Goal: Information Seeking & Learning: Learn about a topic

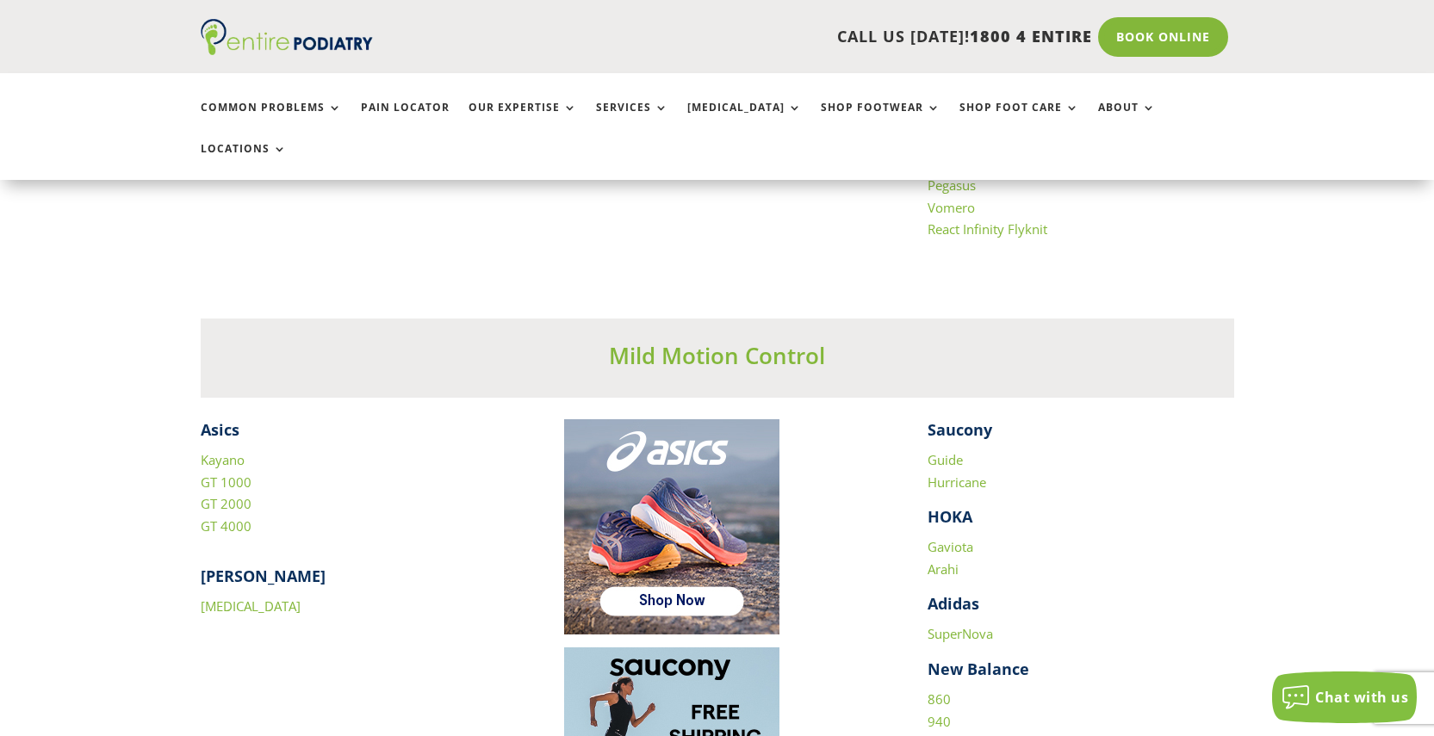
scroll to position [2215, 0]
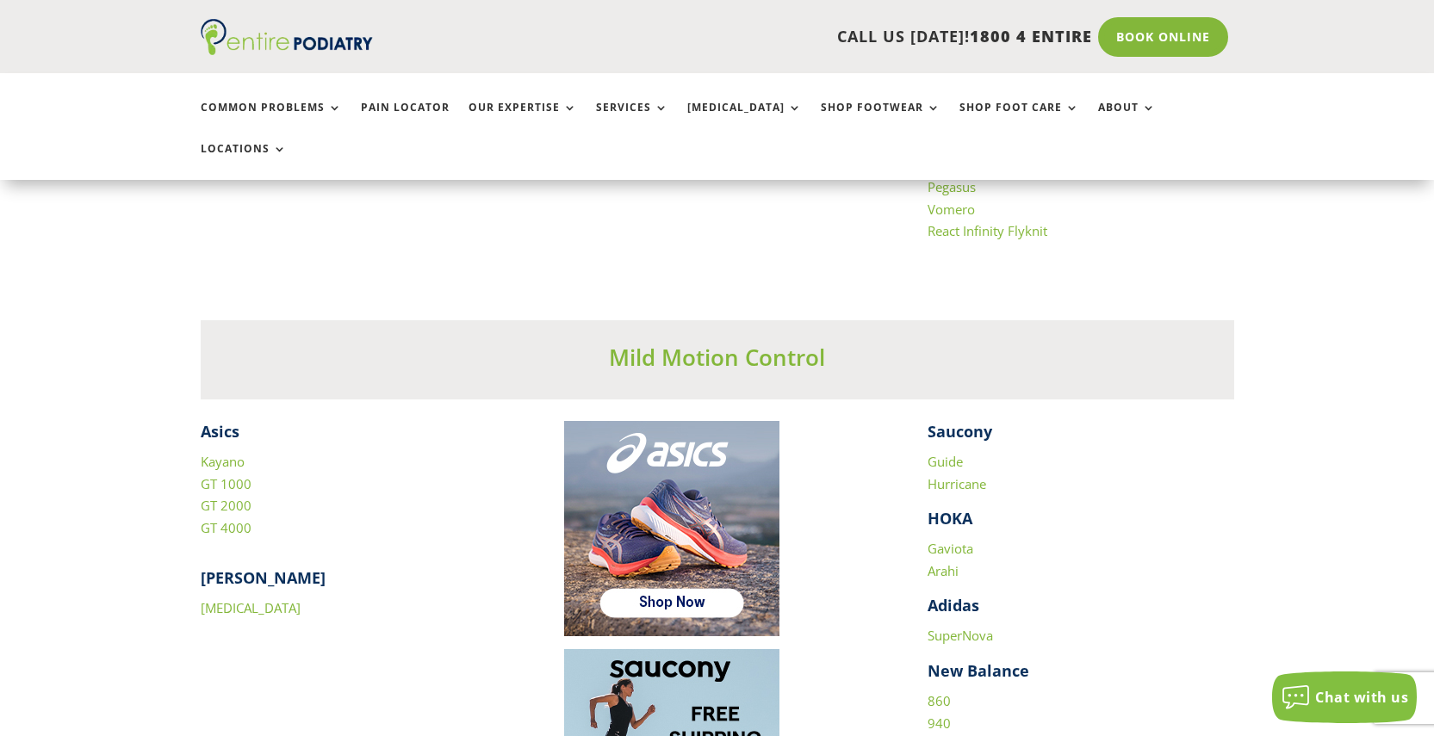
click at [939, 692] on link "860" at bounding box center [938, 700] width 23 height 17
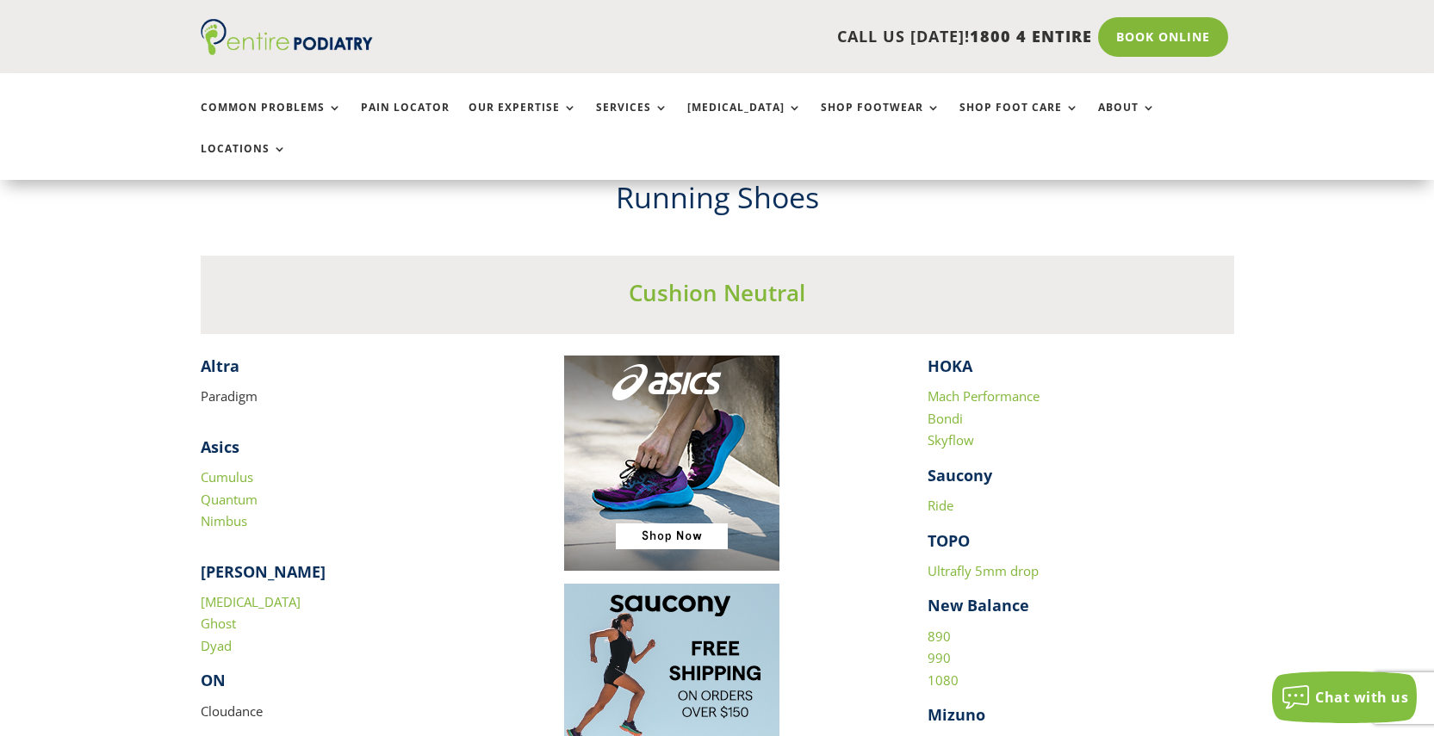
scroll to position [1571, 0]
click at [939, 627] on link "890" at bounding box center [938, 635] width 23 height 17
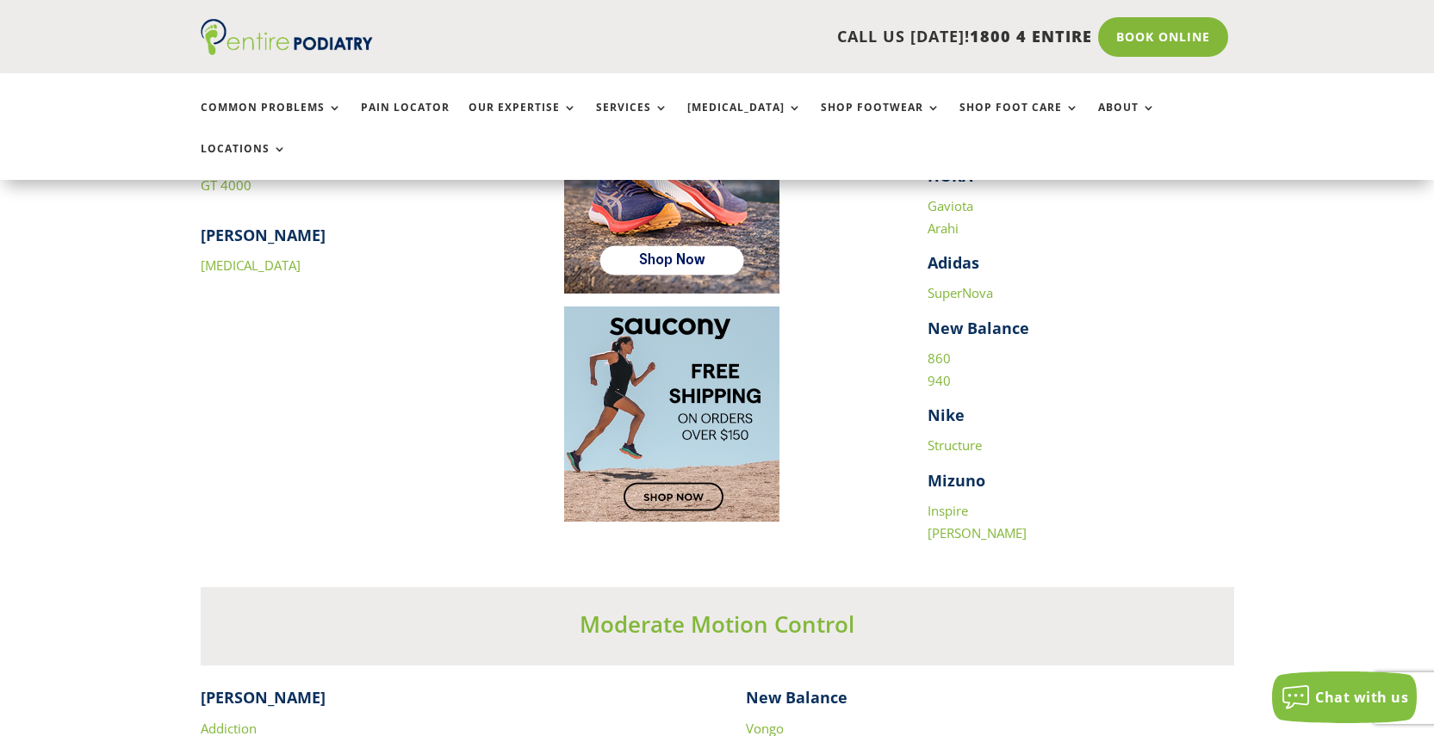
scroll to position [2596, 0]
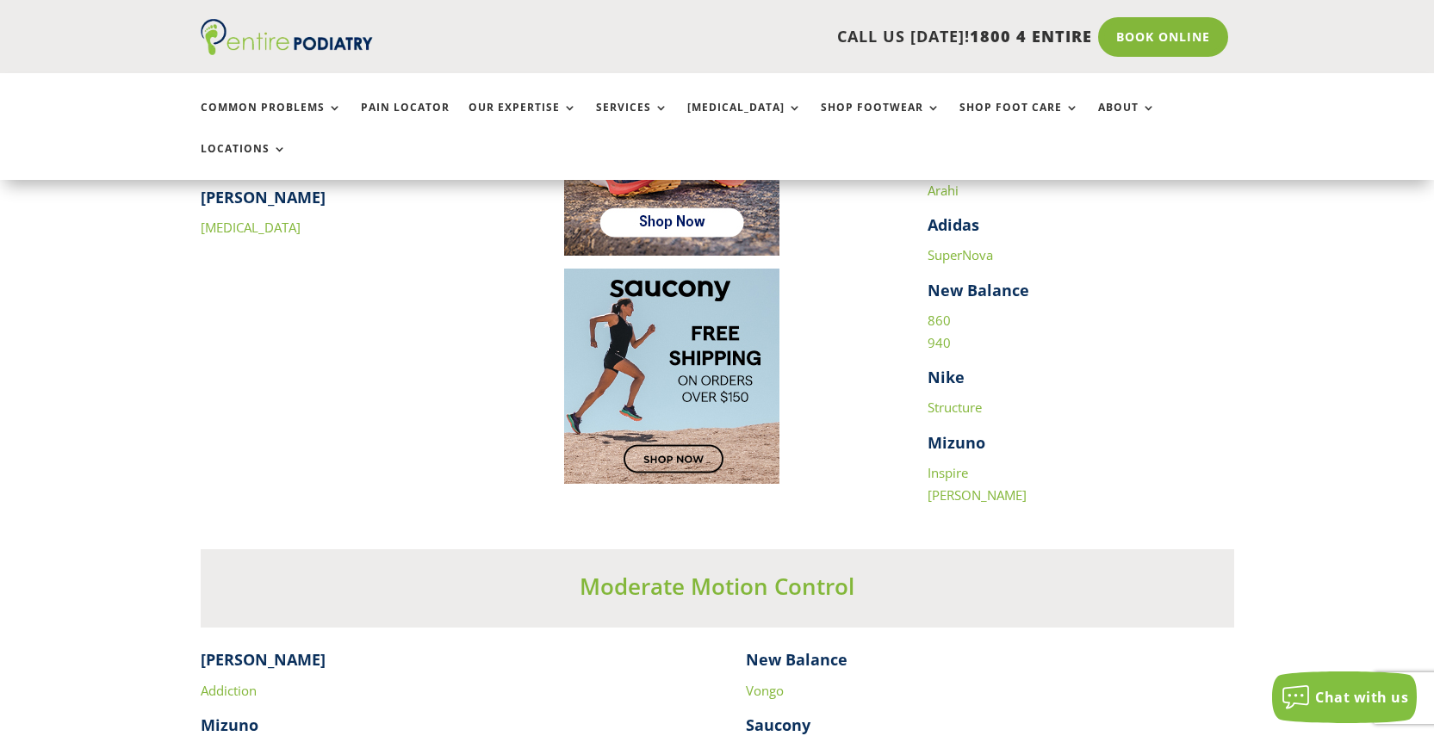
click at [973, 399] on link "Structure" at bounding box center [954, 407] width 54 height 17
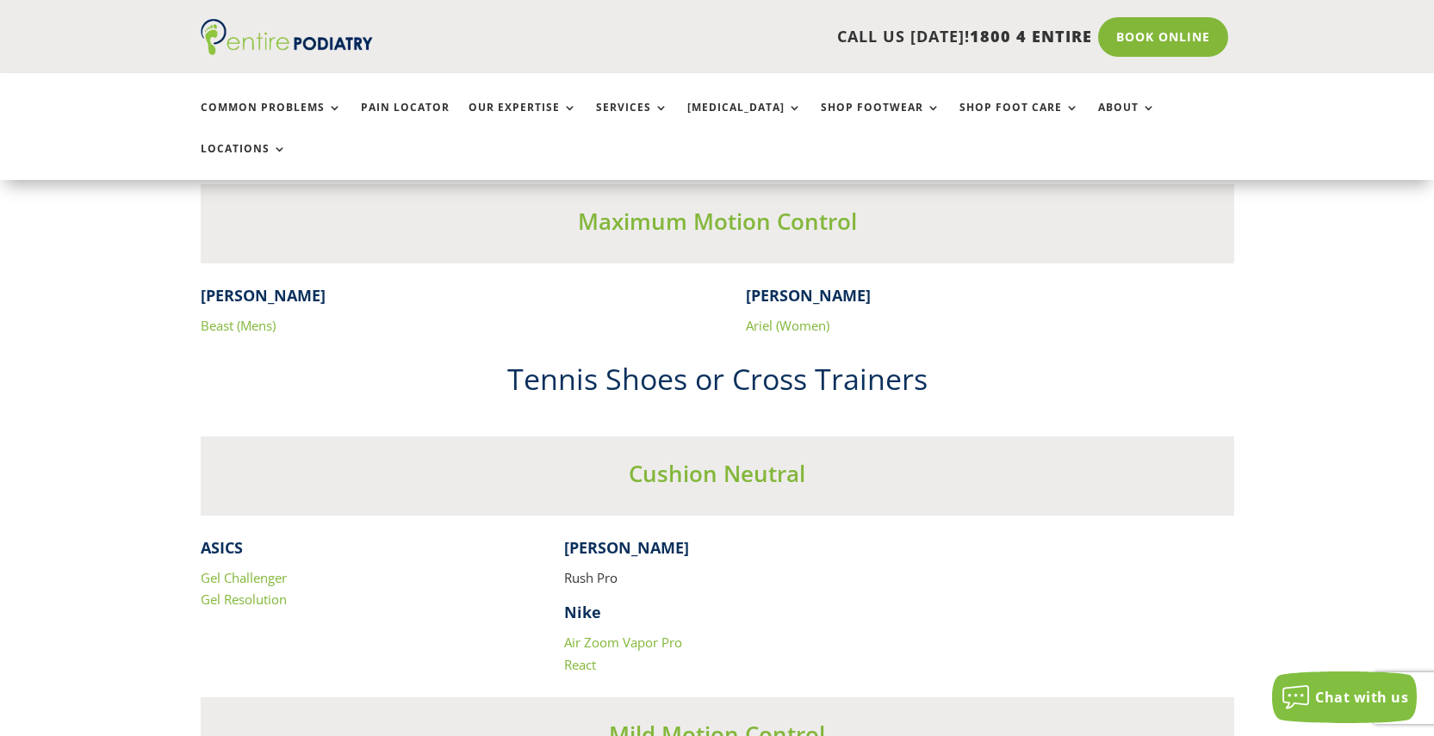
scroll to position [3264, 0]
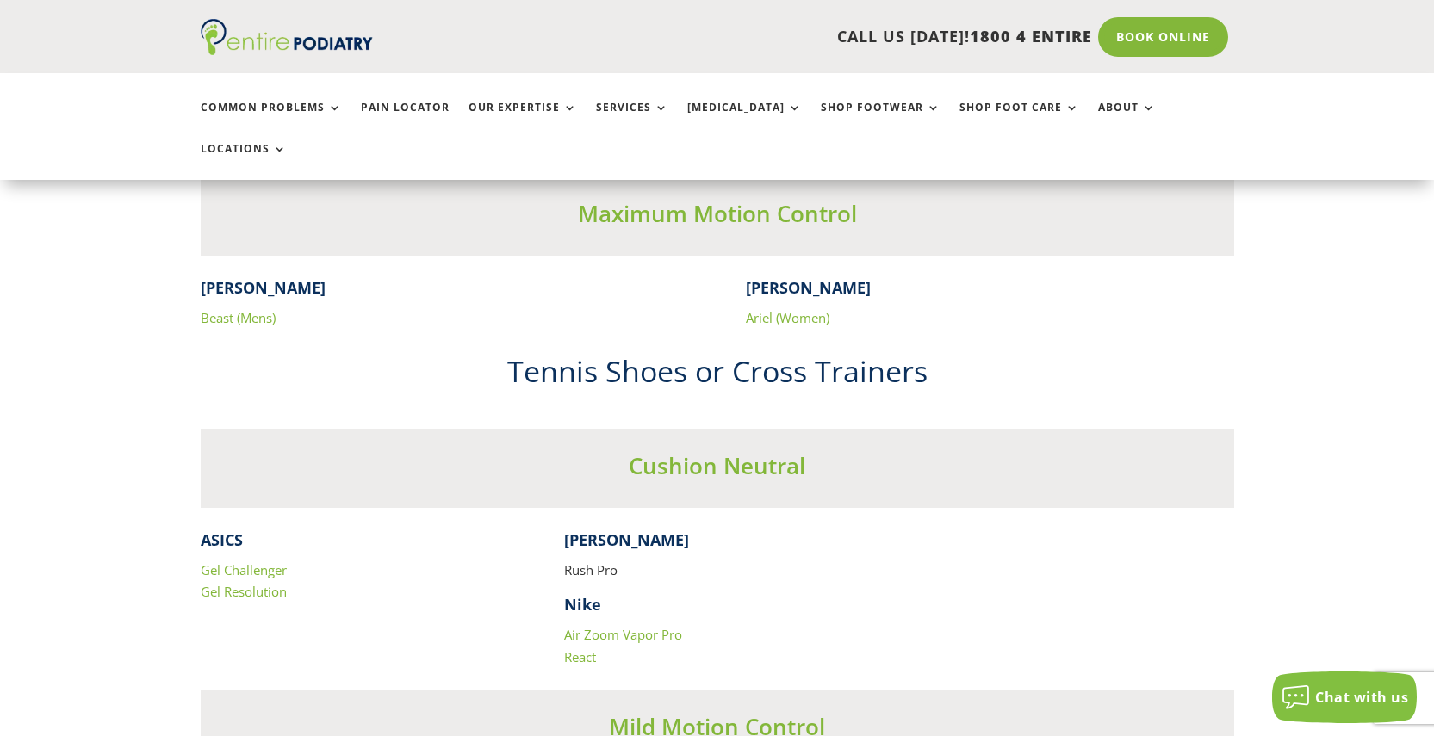
click at [239, 307] on p "Beast (Mens)" at bounding box center [445, 318] width 488 height 22
click at [237, 309] on link "Beast (Mens)" at bounding box center [238, 317] width 75 height 17
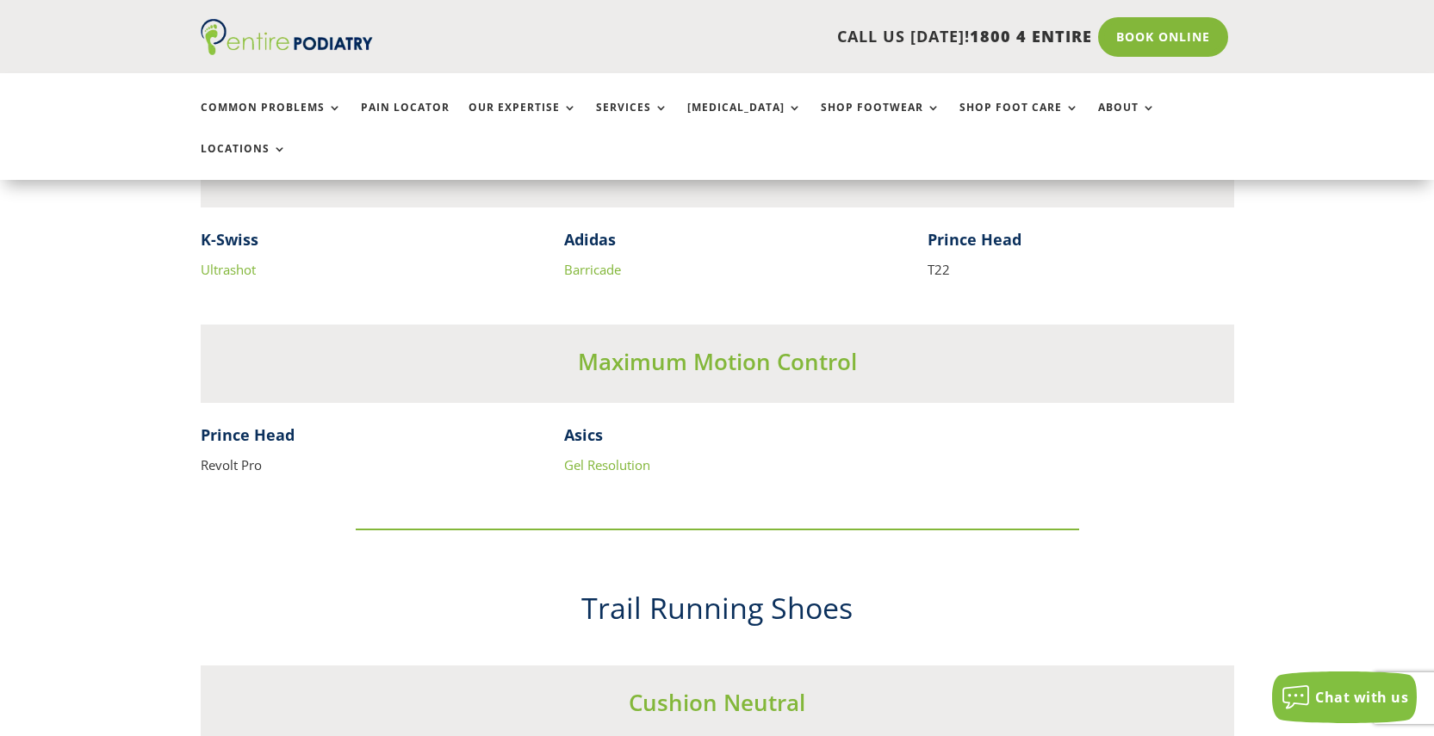
scroll to position [4053, 0]
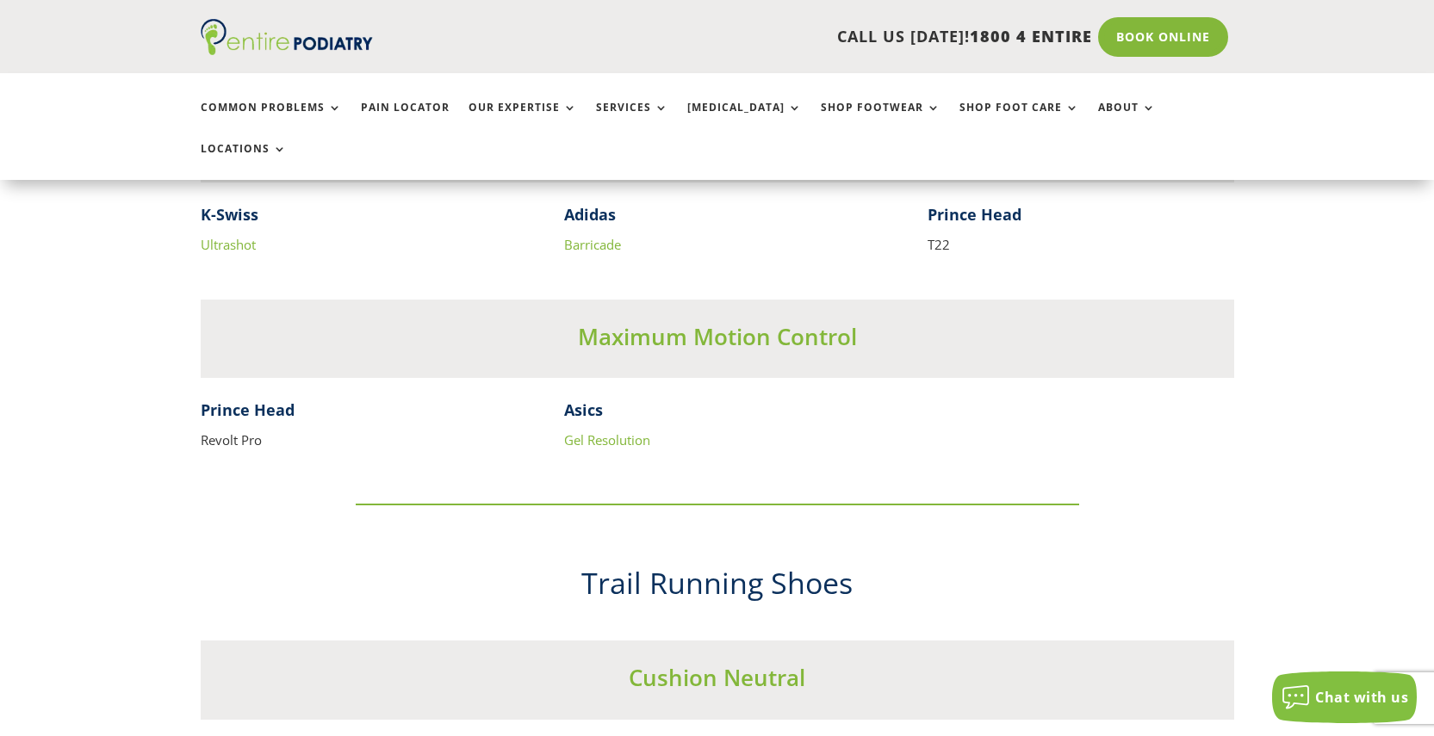
click at [638, 431] on link "Gel Resolution" at bounding box center [607, 439] width 86 height 17
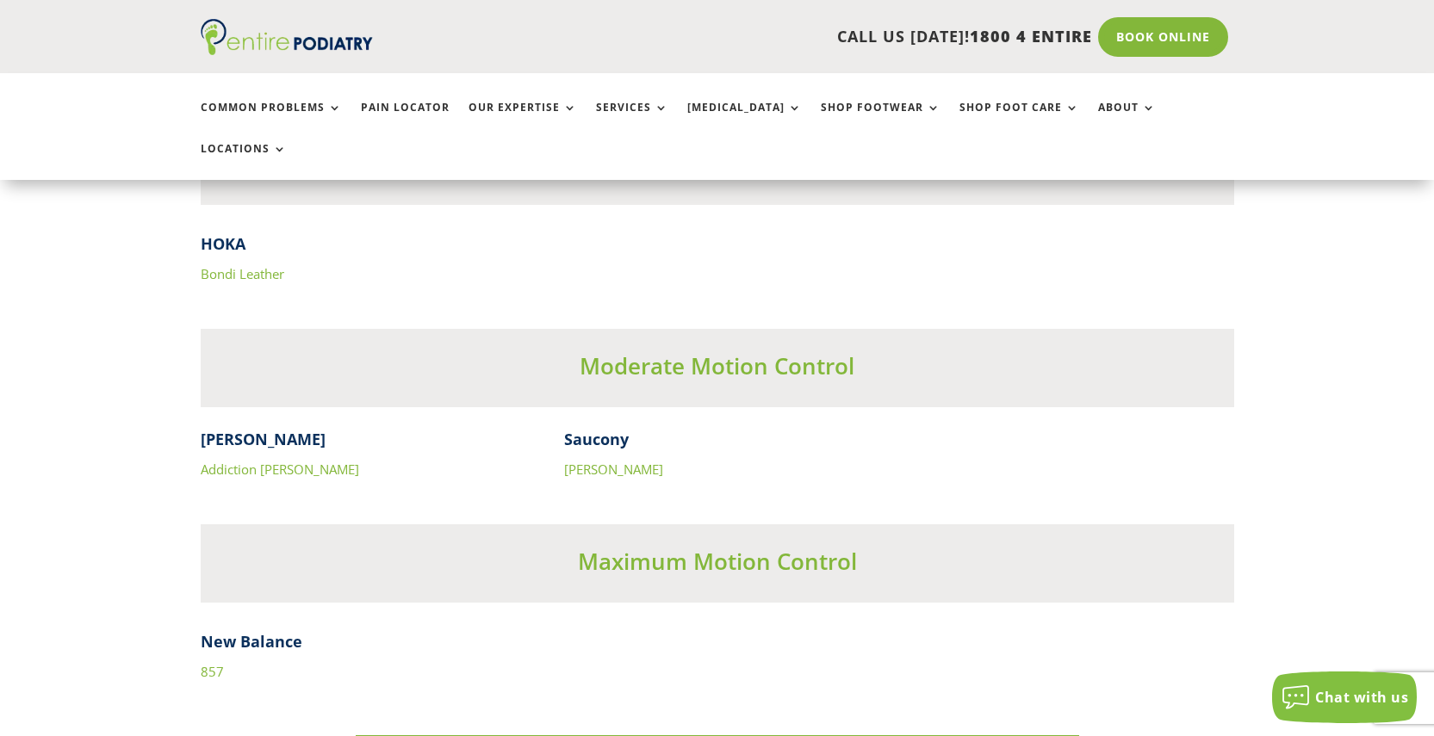
scroll to position [5377, 0]
click at [206, 665] on link "857" at bounding box center [212, 673] width 23 height 17
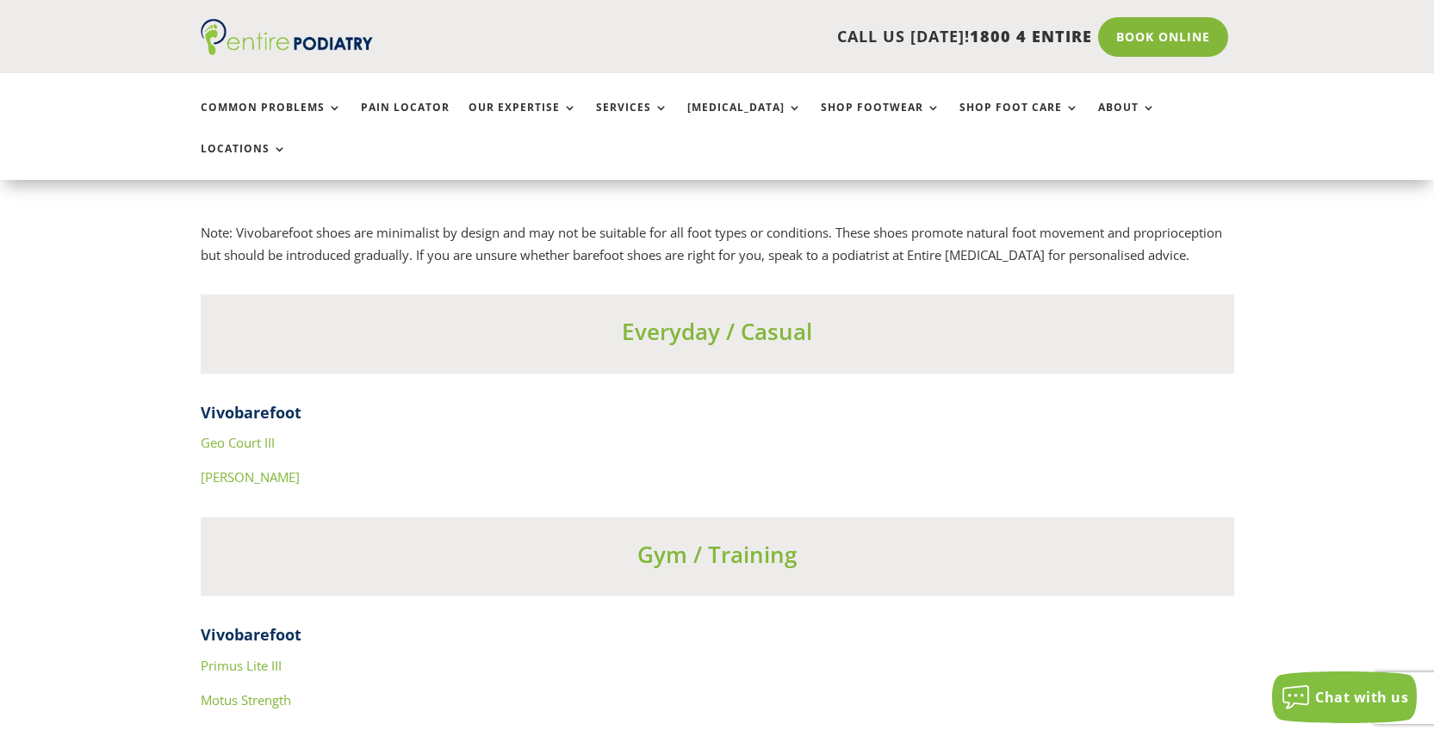
scroll to position [6038, 0]
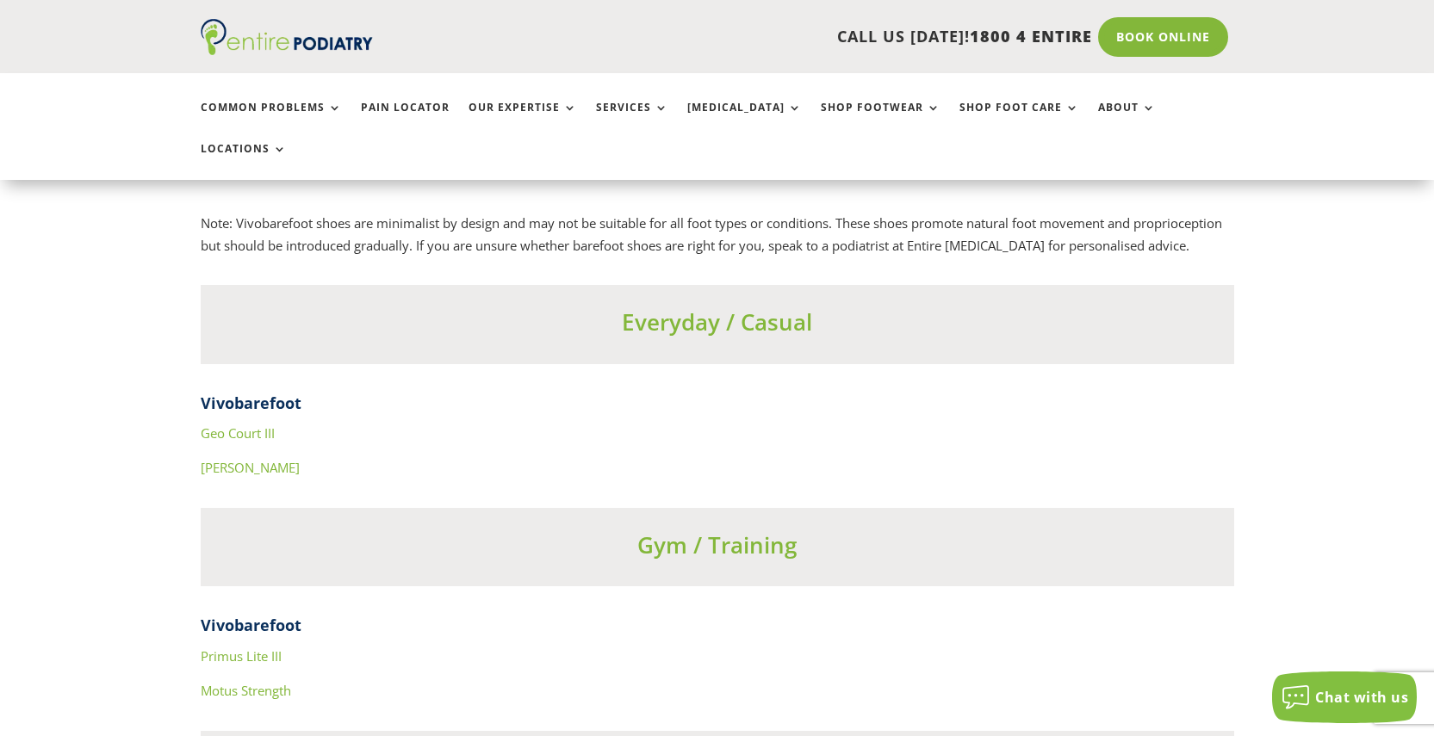
click at [251, 648] on link "Primus Lite III" at bounding box center [241, 656] width 81 height 17
click at [283, 682] on link "Motus Strength" at bounding box center [246, 690] width 90 height 17
click at [241, 425] on link "Geo Court III" at bounding box center [238, 433] width 74 height 17
click at [210, 459] on link "[PERSON_NAME]" at bounding box center [250, 467] width 99 height 17
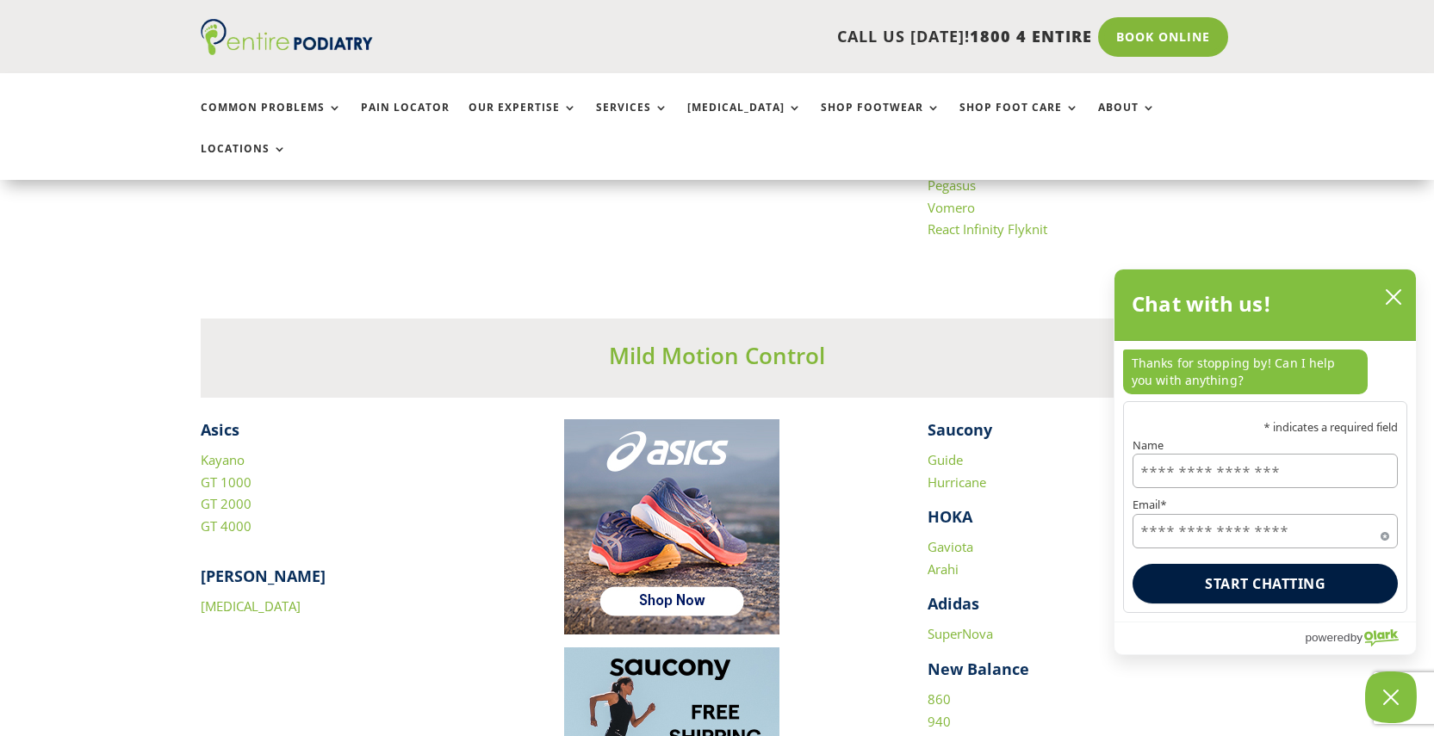
scroll to position [2222, 0]
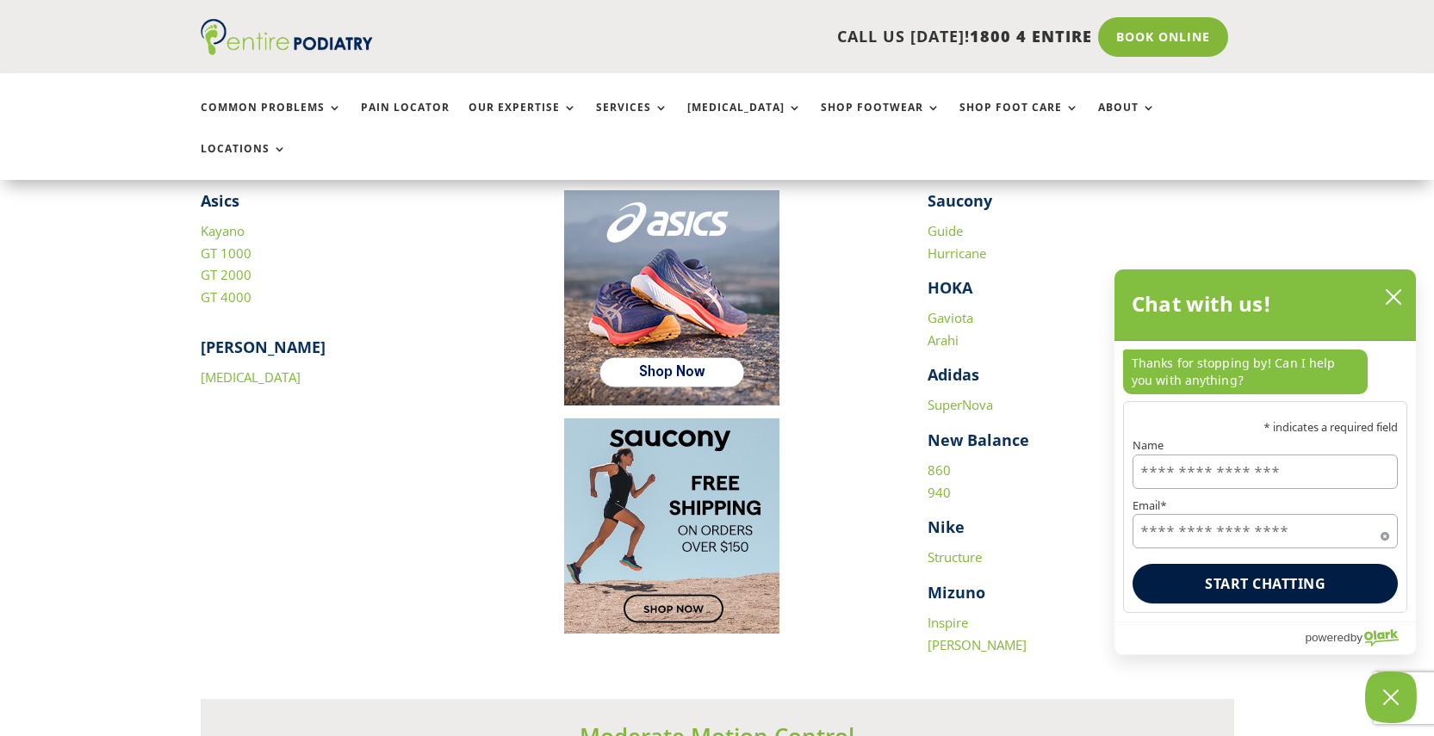
scroll to position [2453, 0]
